Goal: Information Seeking & Learning: Check status

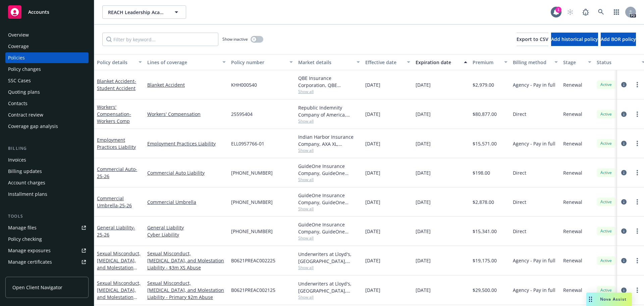
click at [32, 17] on div "Accounts" at bounding box center [47, 11] width 78 height 13
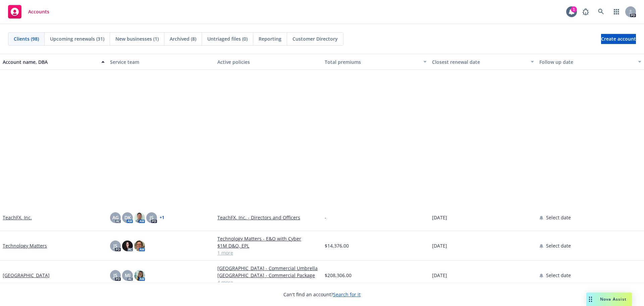
scroll to position [2316, 0]
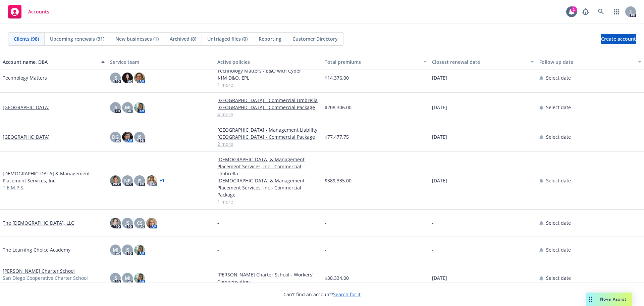
click at [29, 184] on link "[DEMOGRAPHIC_DATA] & Management Placement Services, Inc" at bounding box center [54, 177] width 102 height 14
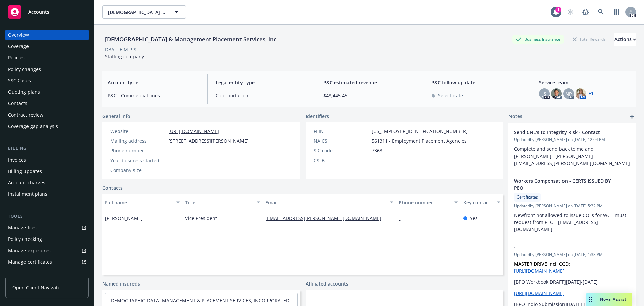
click at [22, 57] on div "Policies" at bounding box center [16, 57] width 17 height 11
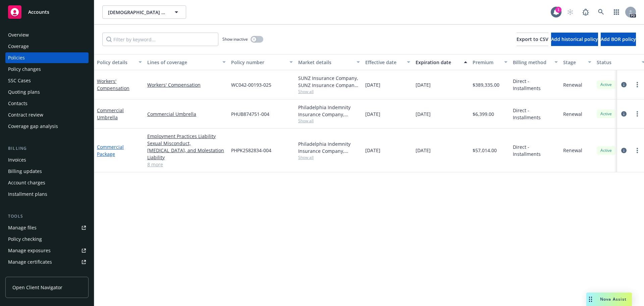
click at [110, 150] on link "Commercial Package" at bounding box center [110, 150] width 27 height 13
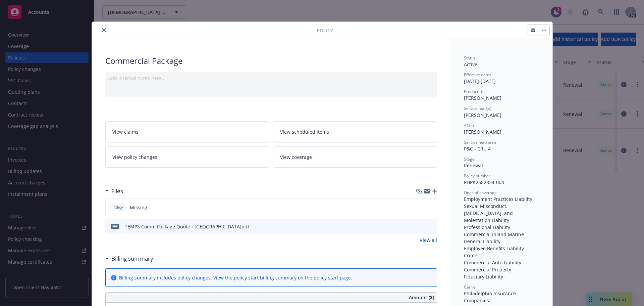
click at [102, 29] on icon "close" at bounding box center [104, 30] width 4 height 4
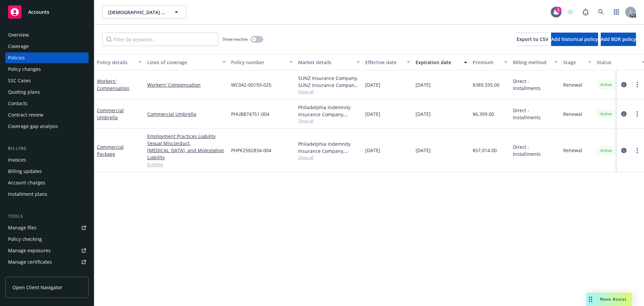
click at [17, 33] on div "Overview" at bounding box center [18, 35] width 21 height 11
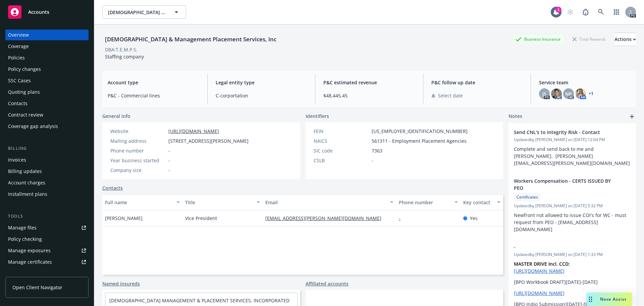
click at [50, 11] on div "Accounts" at bounding box center [47, 11] width 78 height 13
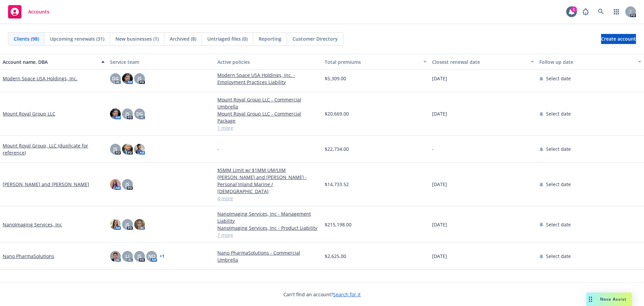
scroll to position [1208, 0]
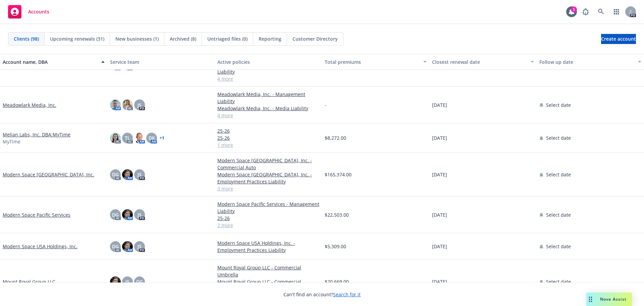
click at [40, 105] on link "Meadowlark Media, Inc." at bounding box center [30, 104] width 54 height 7
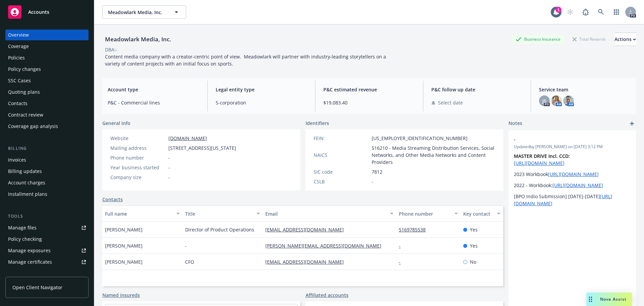
click at [20, 57] on div "Policies" at bounding box center [16, 57] width 17 height 11
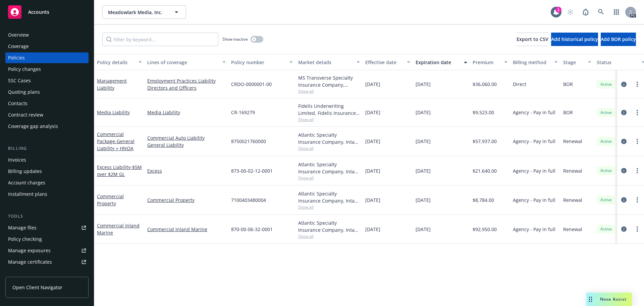
drag, startPoint x: 41, startPoint y: 7, endPoint x: 48, endPoint y: 8, distance: 6.8
click at [41, 7] on div "Accounts" at bounding box center [47, 11] width 78 height 13
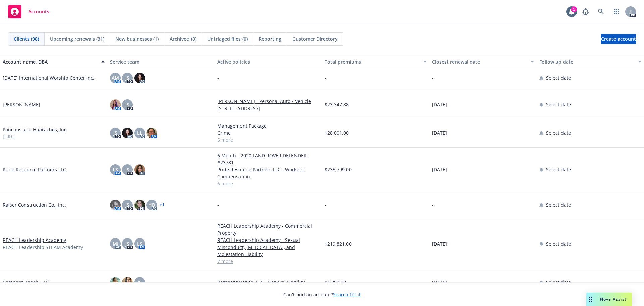
scroll to position [1745, 0]
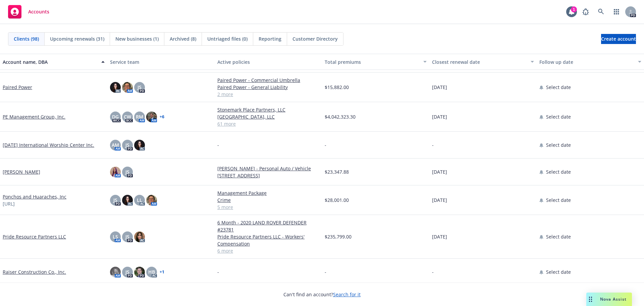
click at [20, 174] on link "[PERSON_NAME]" at bounding box center [22, 171] width 38 height 7
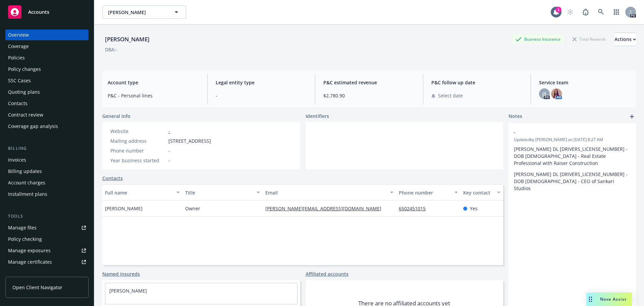
click at [18, 55] on div "Policies" at bounding box center [16, 57] width 17 height 11
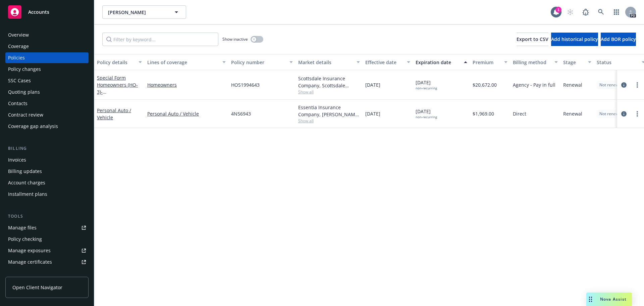
click at [38, 39] on div "Overview" at bounding box center [47, 35] width 78 height 11
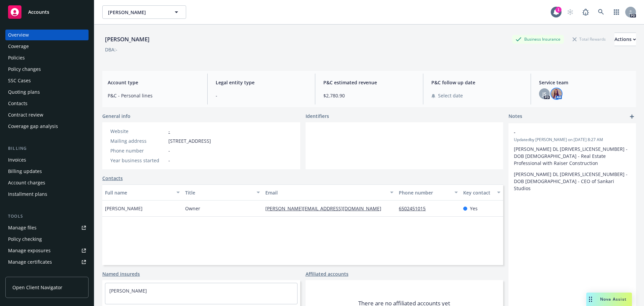
click at [552, 95] on img at bounding box center [556, 93] width 11 height 11
click at [452, 51] on div "DBA: -" at bounding box center [369, 49] width 534 height 7
